Goal: Information Seeking & Learning: Learn about a topic

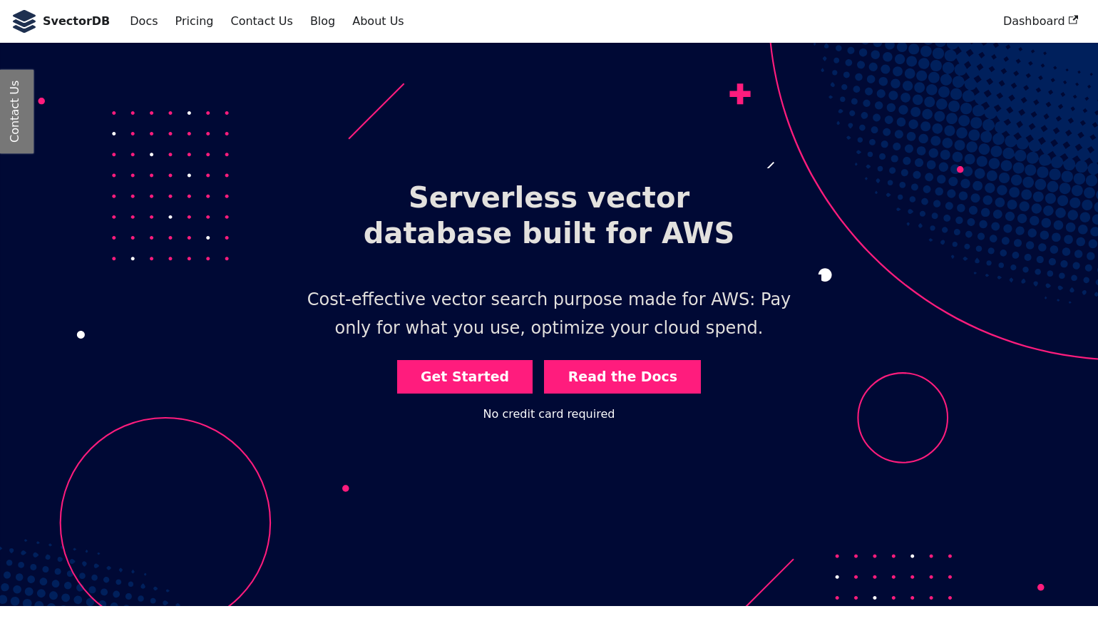
click at [605, 383] on link "Read the Docs" at bounding box center [622, 377] width 157 height 34
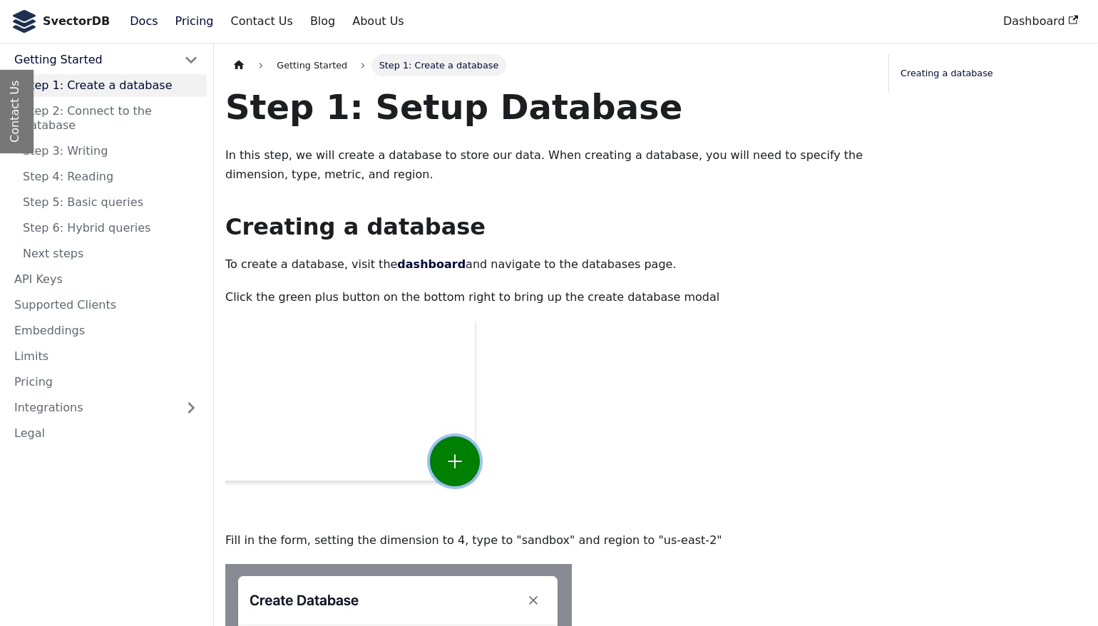
click at [181, 21] on link "Pricing" at bounding box center [195, 21] width 56 height 24
